Goal: Find specific page/section: Find specific page/section

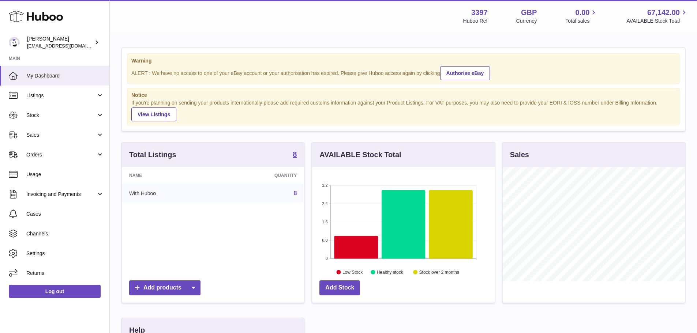
scroll to position [114, 182]
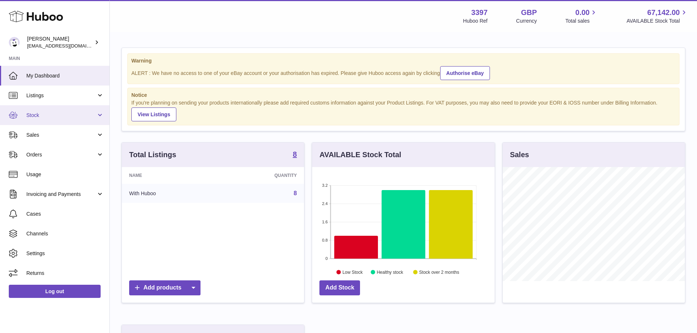
click at [33, 115] on span "Stock" at bounding box center [61, 115] width 70 height 7
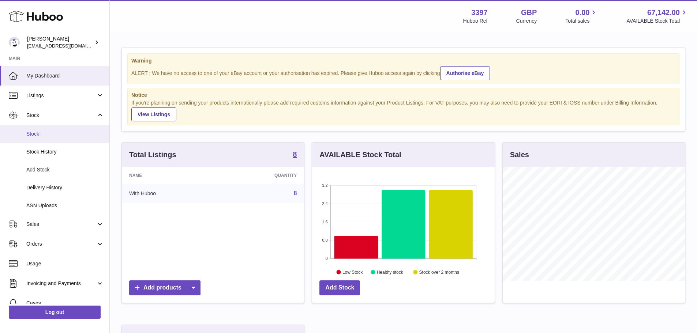
click at [45, 137] on span "Stock" at bounding box center [65, 134] width 78 height 7
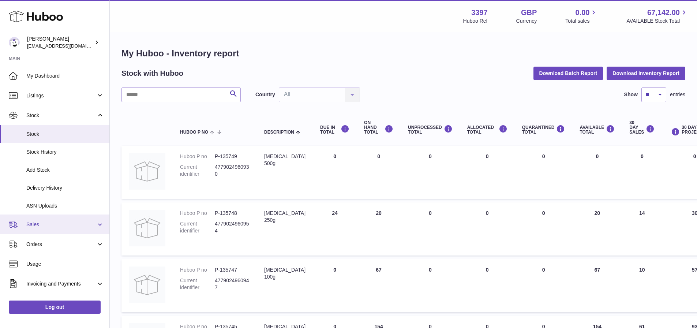
click at [56, 219] on link "Sales" at bounding box center [54, 224] width 109 height 20
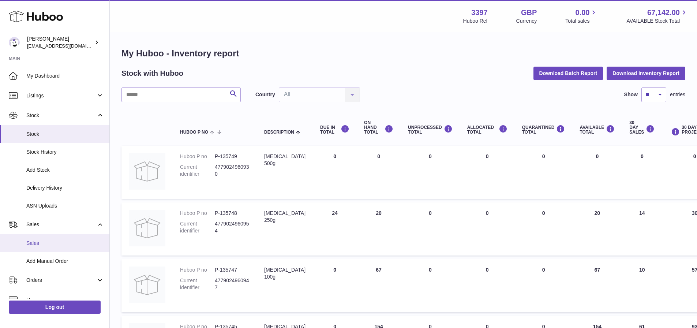
click at [46, 243] on span "Sales" at bounding box center [65, 243] width 78 height 7
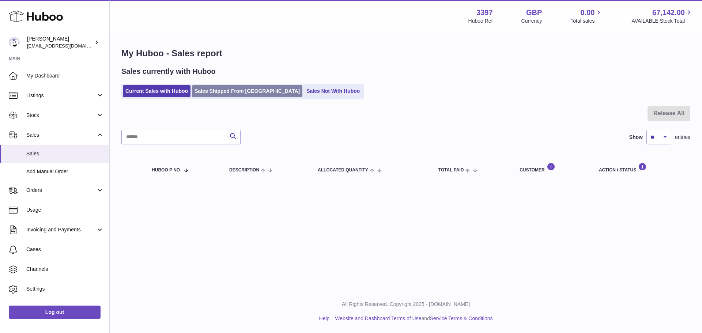
click at [210, 92] on link "Sales Shipped From Huboo" at bounding box center [247, 91] width 110 height 12
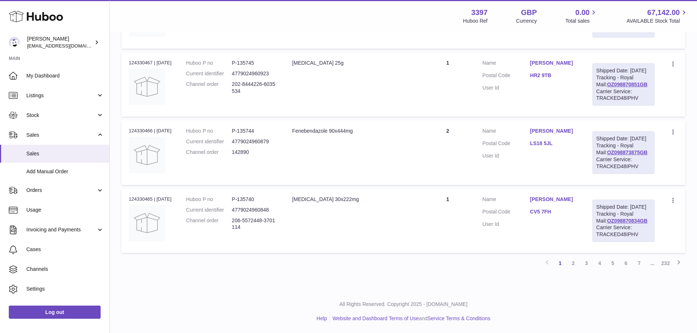
scroll to position [736, 0]
